Goal: Transaction & Acquisition: Purchase product/service

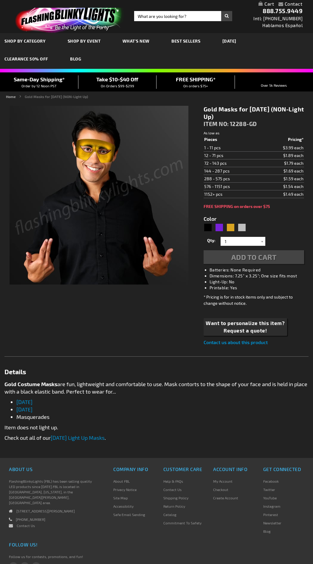
type input "5633"
